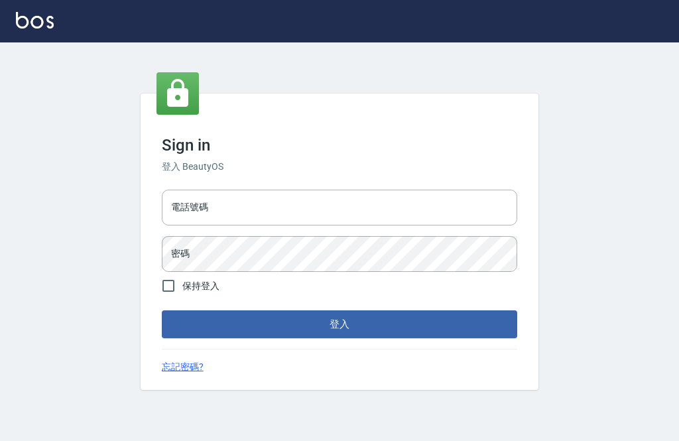
click at [446, 225] on input "電話號碼" at bounding box center [339, 208] width 355 height 36
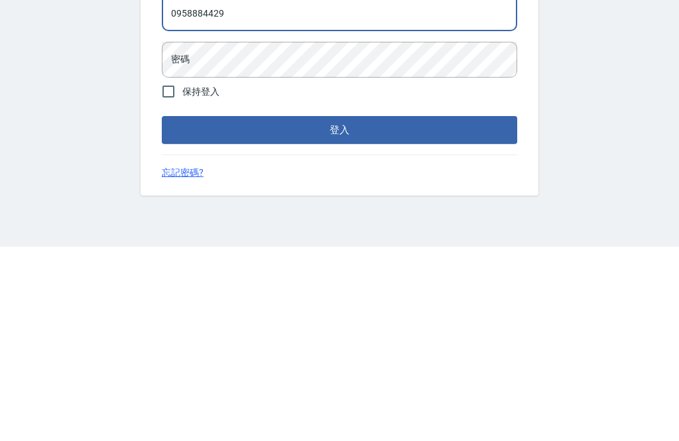
type input "0958884429"
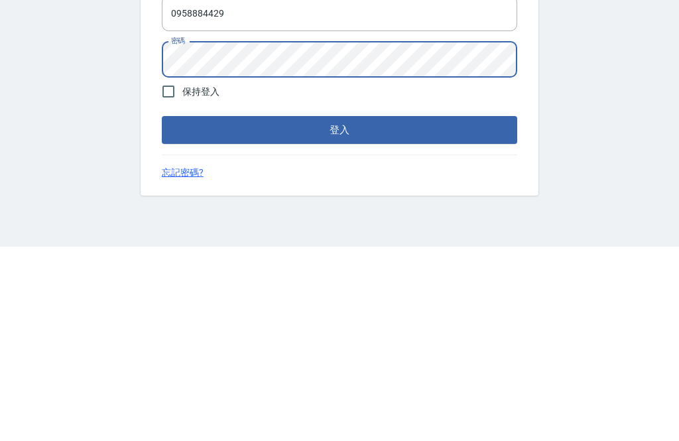
click at [465, 310] on button "登入" at bounding box center [339, 324] width 355 height 28
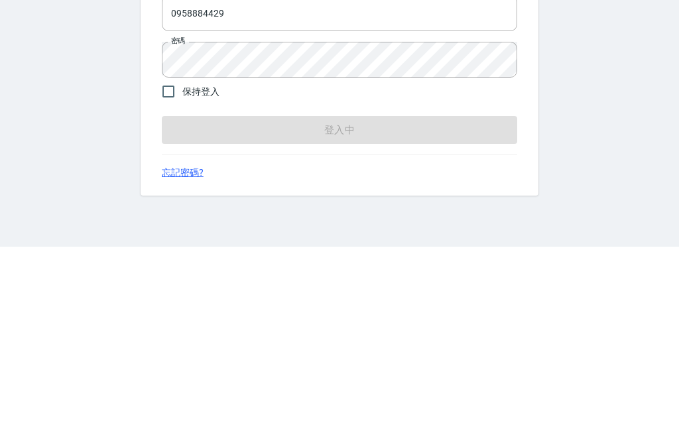
scroll to position [42, 0]
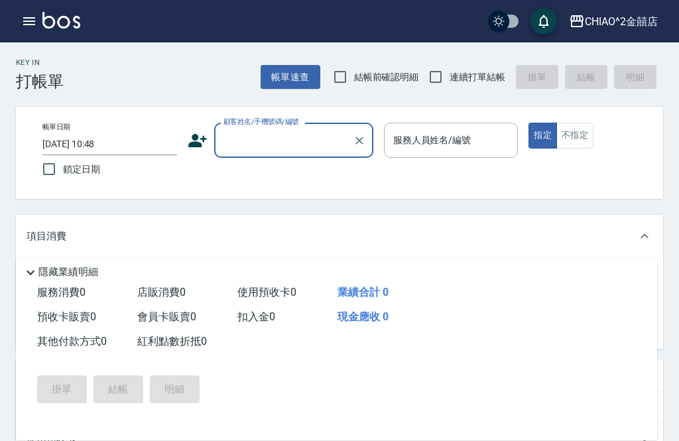
scroll to position [1, 0]
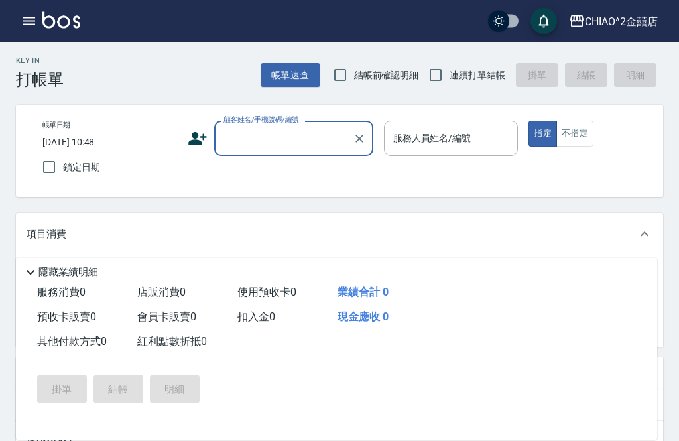
click at [296, 85] on button "帳單速查" at bounding box center [290, 76] width 60 height 25
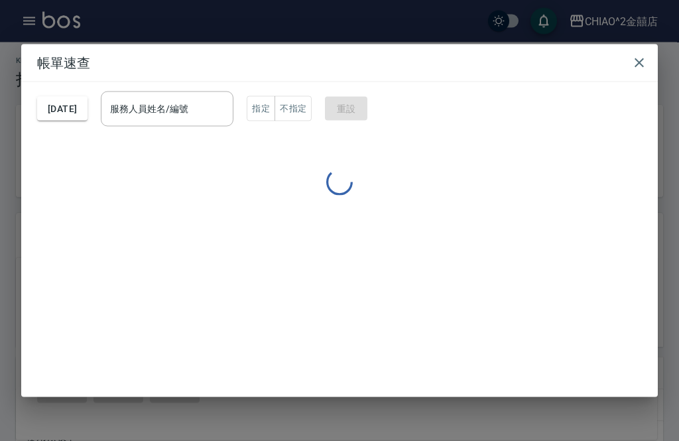
scroll to position [2, 0]
click at [649, 50] on button "button" at bounding box center [639, 63] width 27 height 27
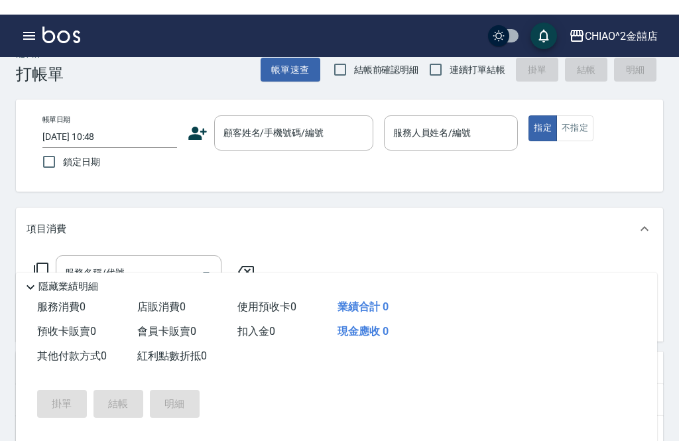
scroll to position [0, 0]
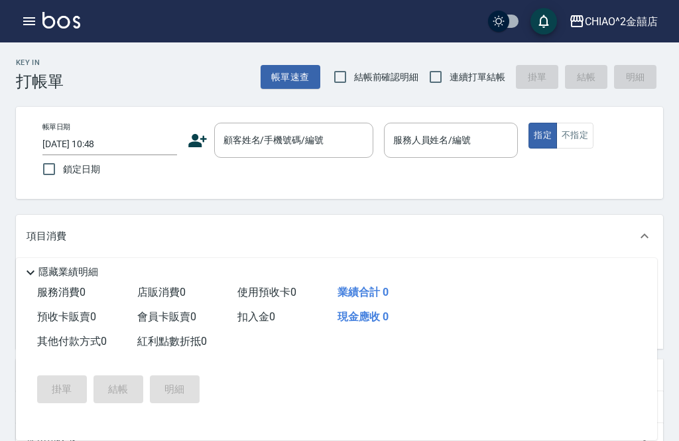
click at [34, 24] on icon "button" at bounding box center [29, 21] width 12 height 8
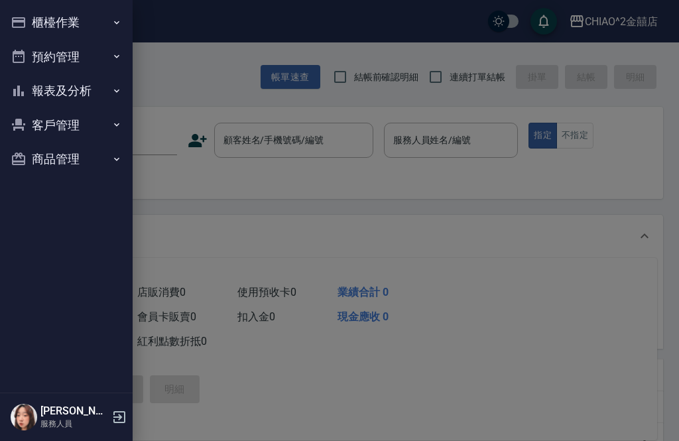
click at [103, 21] on button "櫃檯作業" at bounding box center [66, 22] width 122 height 34
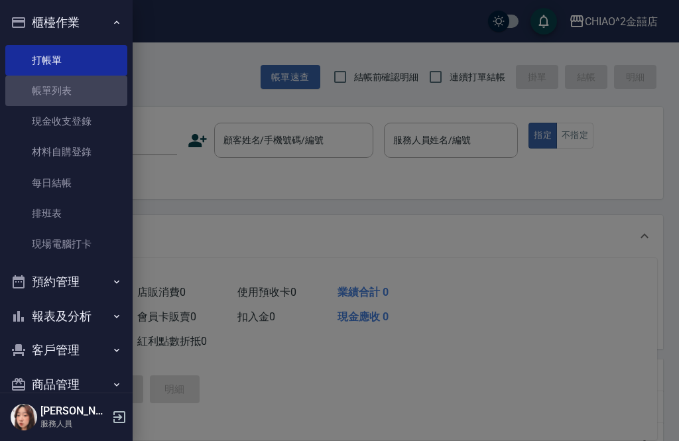
click at [99, 90] on link "帳單列表" at bounding box center [66, 91] width 122 height 30
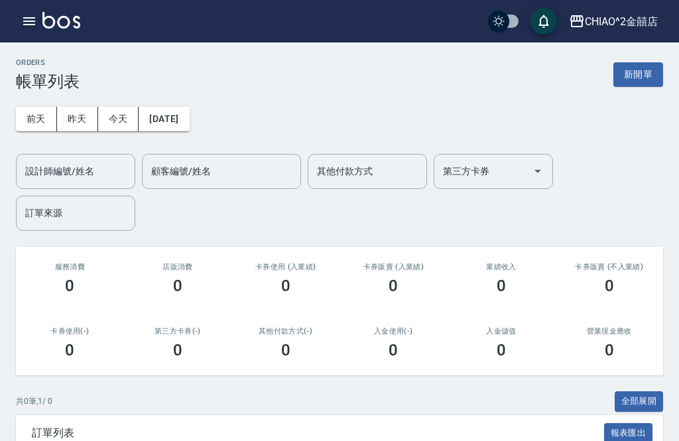
click at [80, 117] on button "昨天" at bounding box center [77, 119] width 41 height 25
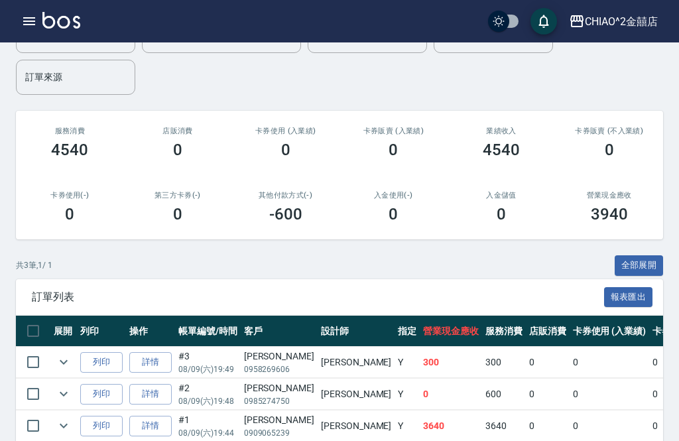
scroll to position [145, 0]
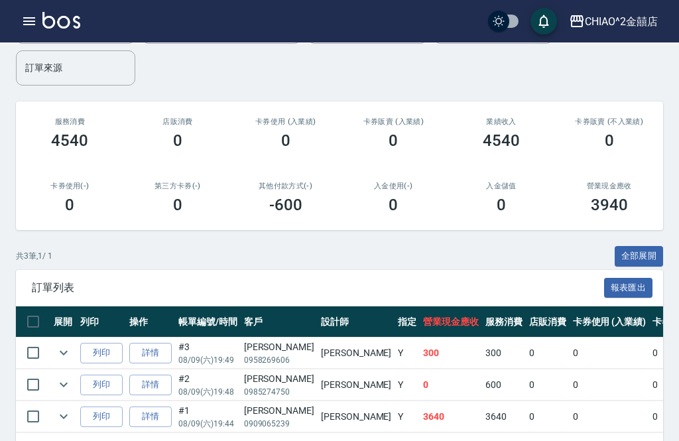
click at [317, 378] on td "[PERSON_NAME]" at bounding box center [355, 384] width 77 height 31
click at [167, 380] on link "詳情" at bounding box center [150, 384] width 42 height 21
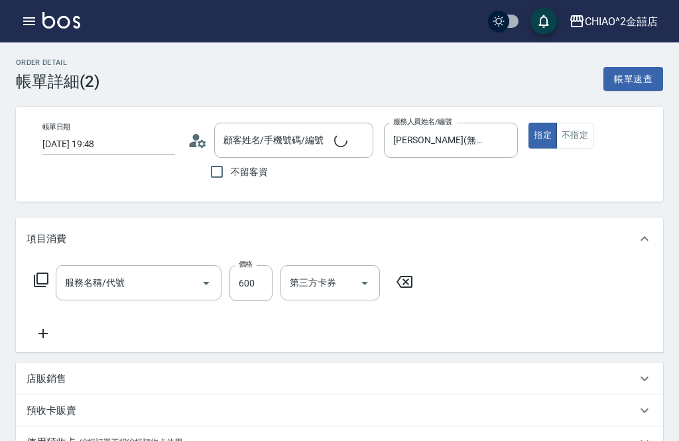
type input "[DATE] 19:48"
type input "[PERSON_NAME](無代號)"
type input "指定剪髮/含洗"
type input "[PERSON_NAME]/0985274750/null"
click at [35, 28] on icon "button" at bounding box center [29, 21] width 16 height 16
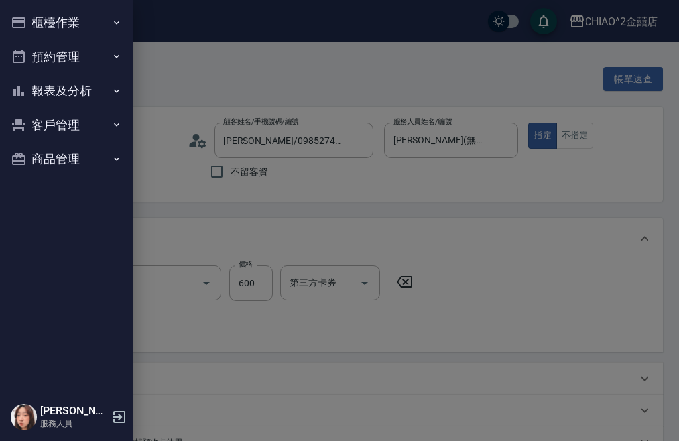
click at [93, 30] on button "櫃檯作業" at bounding box center [66, 22] width 122 height 34
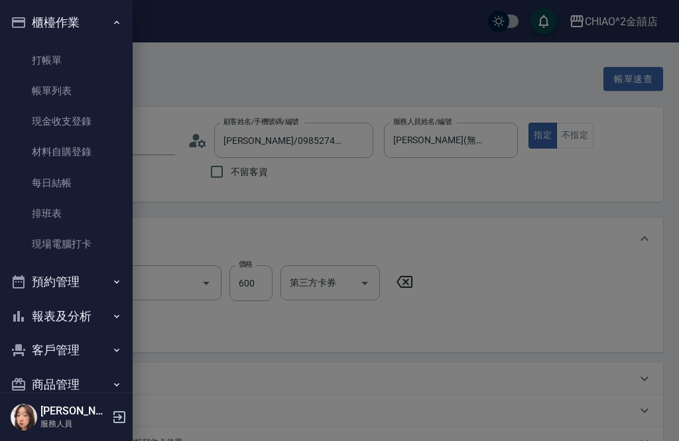
click at [86, 62] on link "打帳單" at bounding box center [66, 60] width 122 height 30
